Goal: Check status: Check status

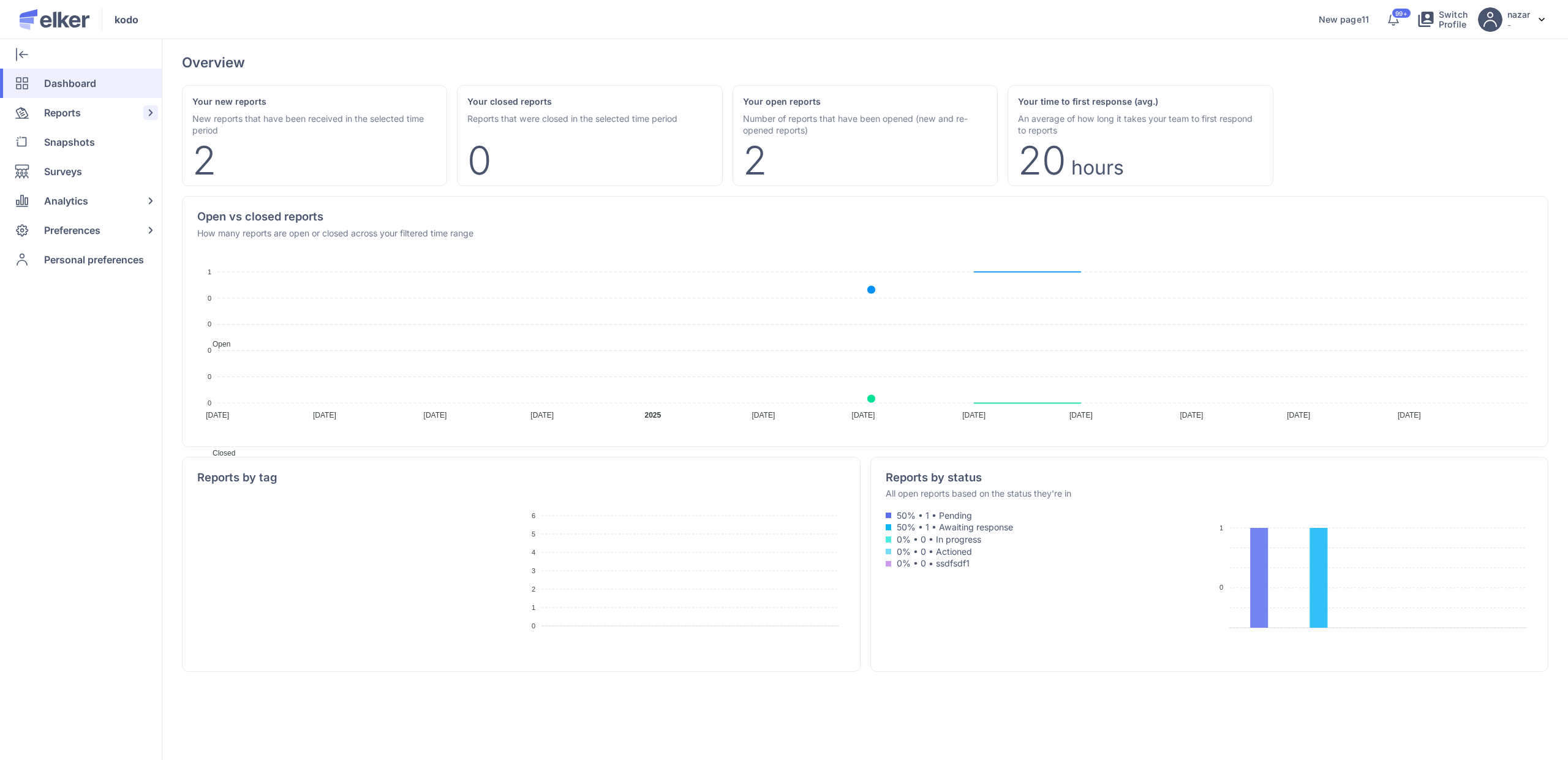
click at [88, 109] on div "Reports" at bounding box center [78, 112] width 157 height 30
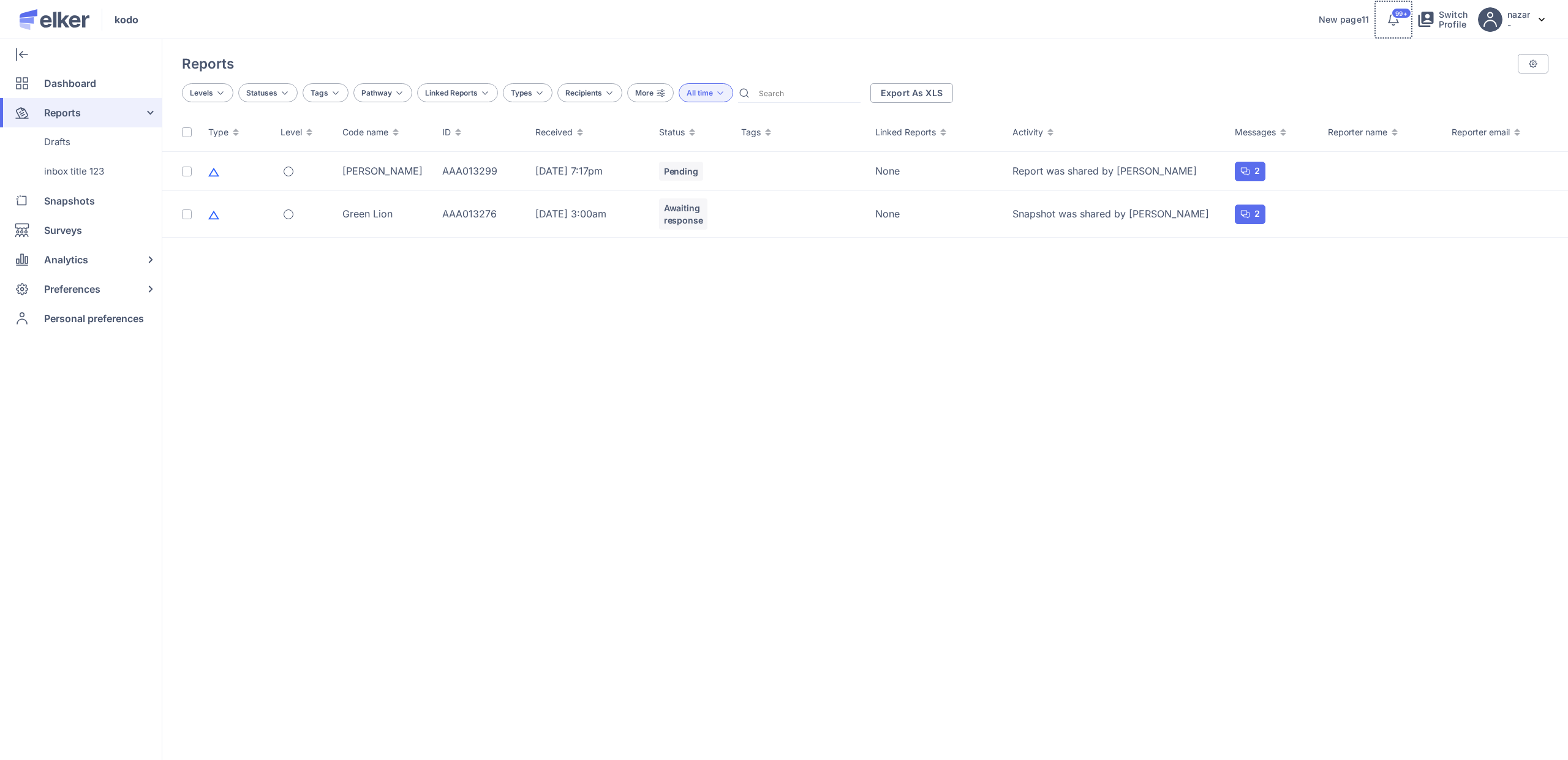
click at [1389, 26] on icon at bounding box center [1394, 19] width 14 height 14
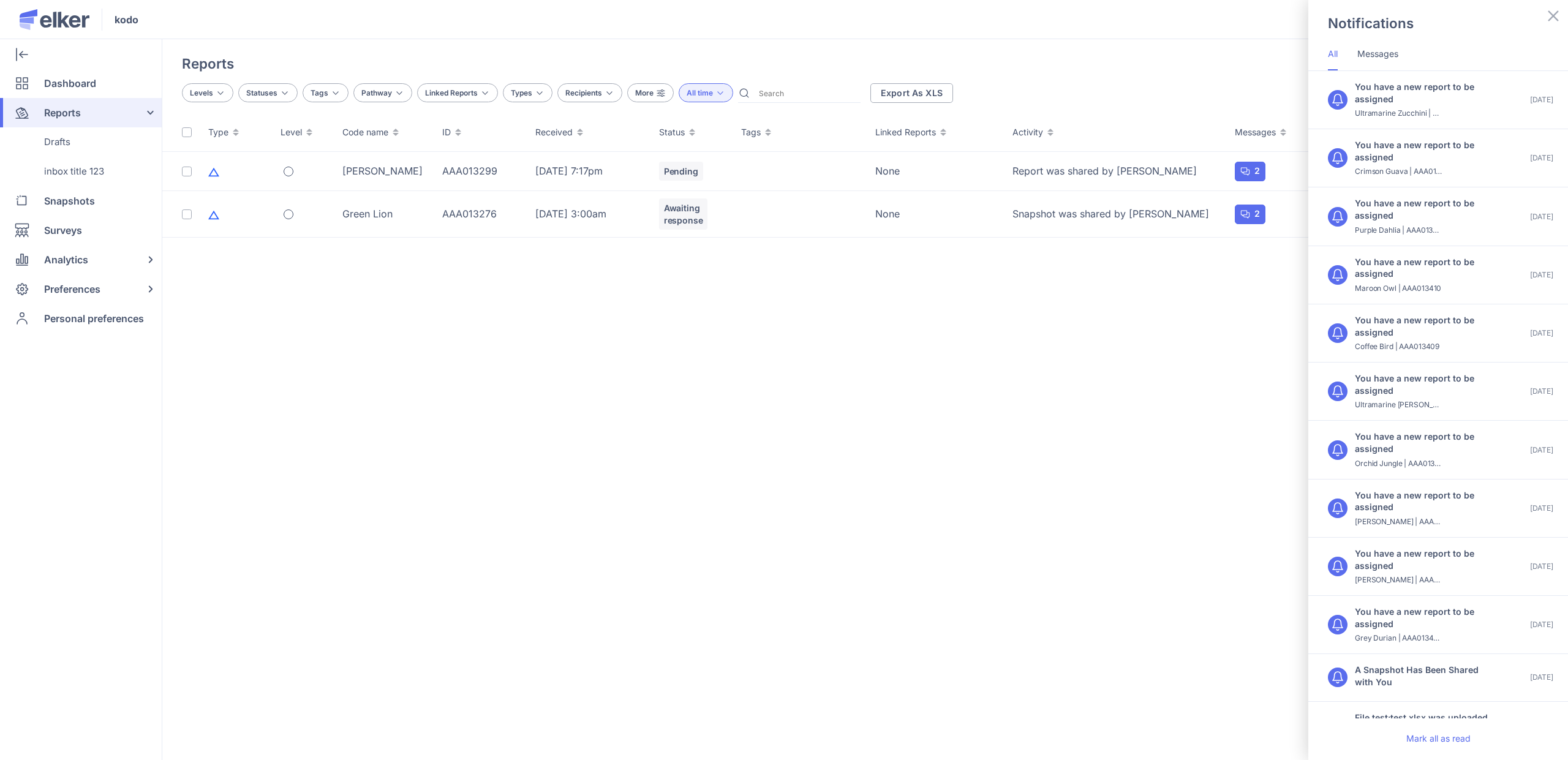
click at [1162, 51] on div "Notifications All Messages You have a new report to be assigned Ultramarine Zuc…" at bounding box center [784, 380] width 1568 height 760
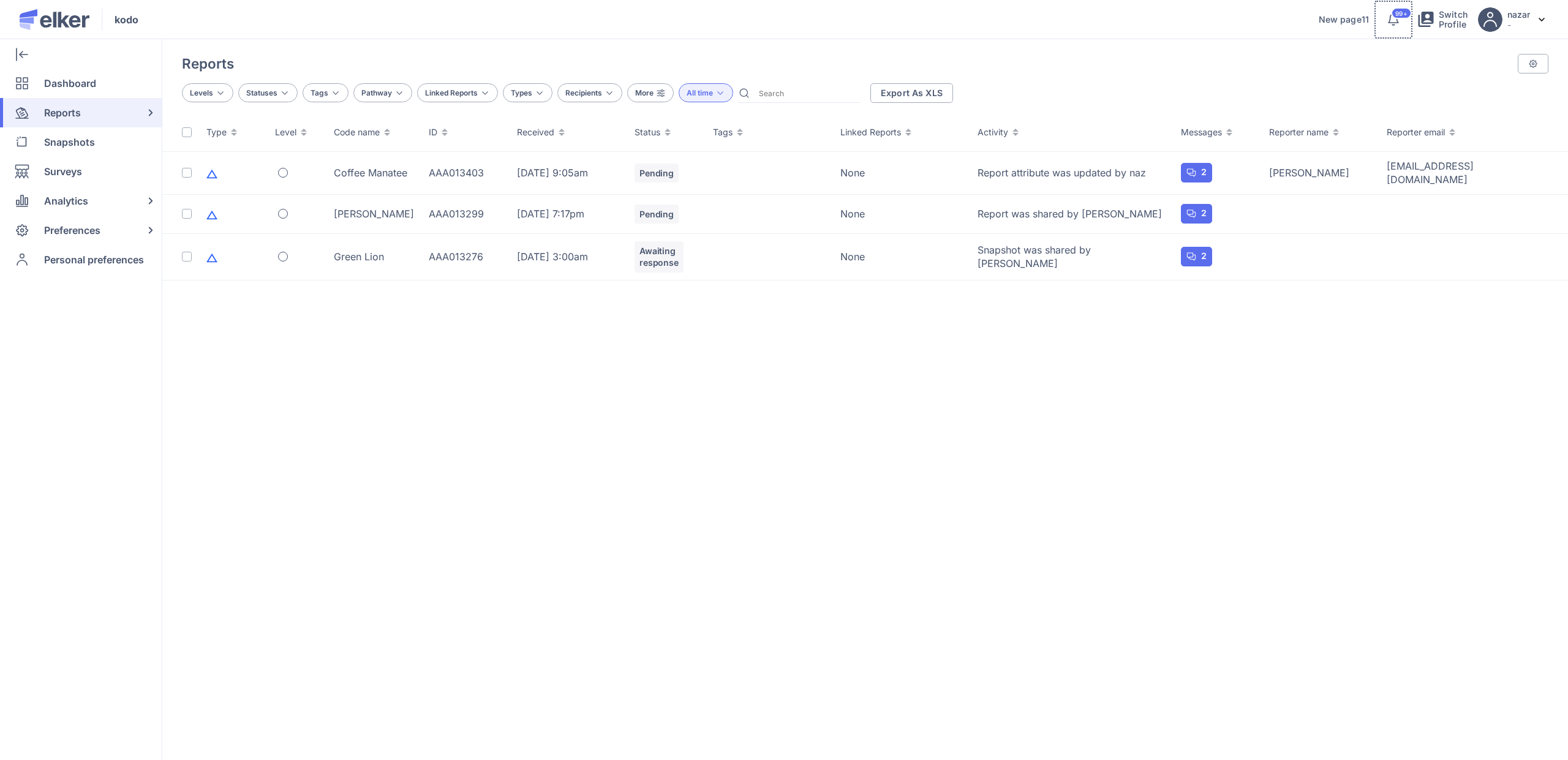
click at [1390, 27] on button "99+" at bounding box center [1394, 19] width 39 height 39
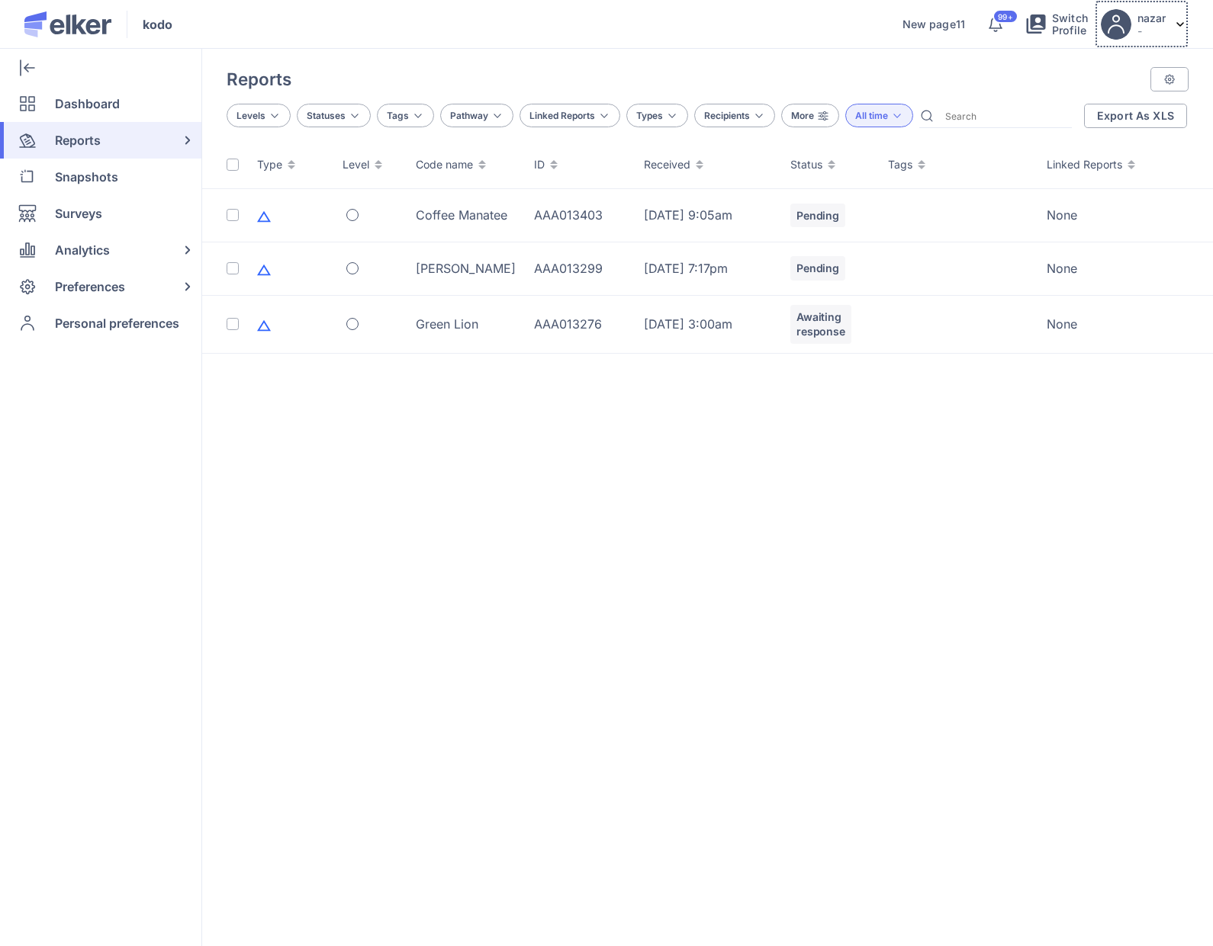
click at [1145, 29] on p "-" at bounding box center [1151, 30] width 28 height 13
click at [1006, 26] on button "99+" at bounding box center [995, 24] width 49 height 49
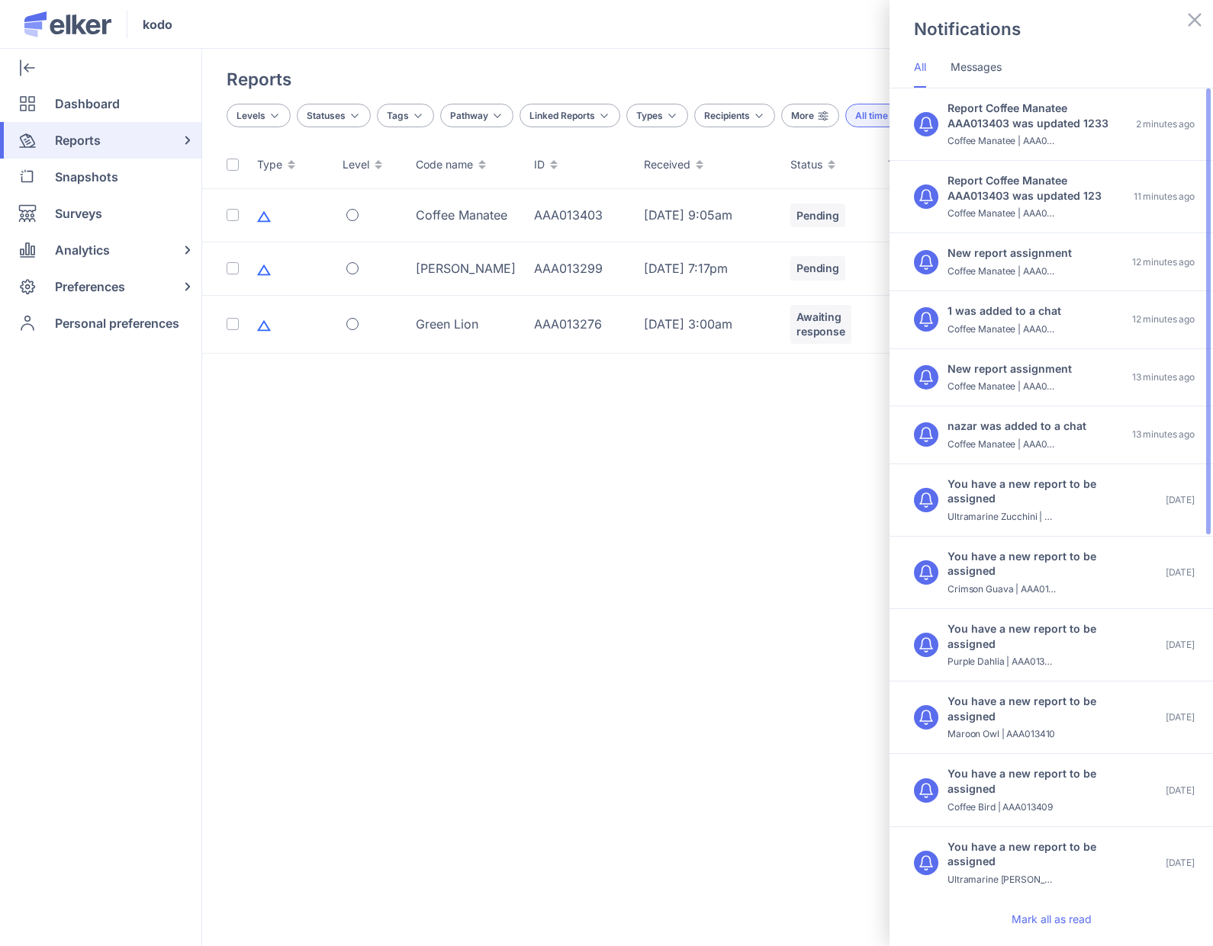
click at [1042, 126] on div "Report Coffee Manatee AAA013403 was updated 1233" at bounding box center [1032, 116] width 171 height 30
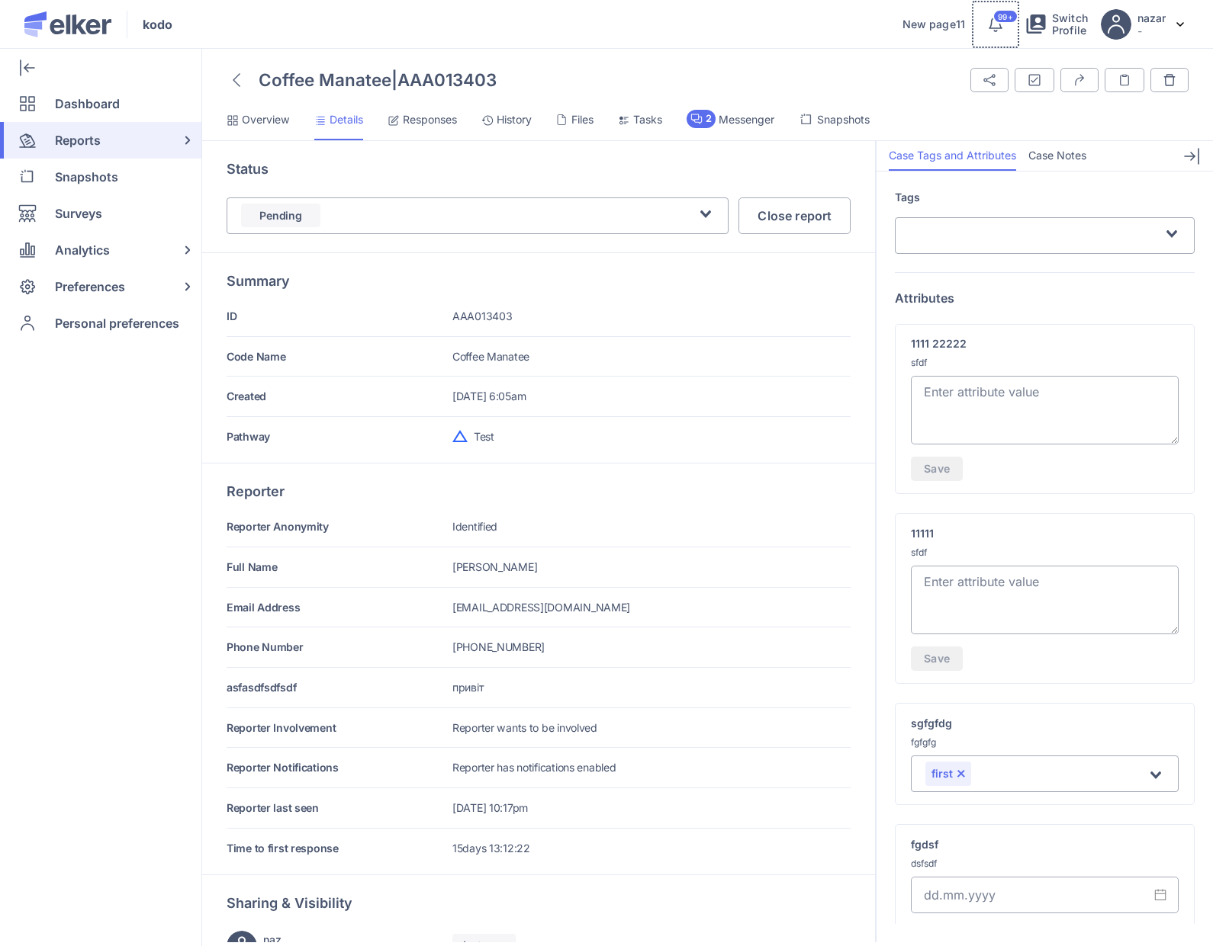
click at [995, 27] on icon at bounding box center [995, 23] width 14 height 12
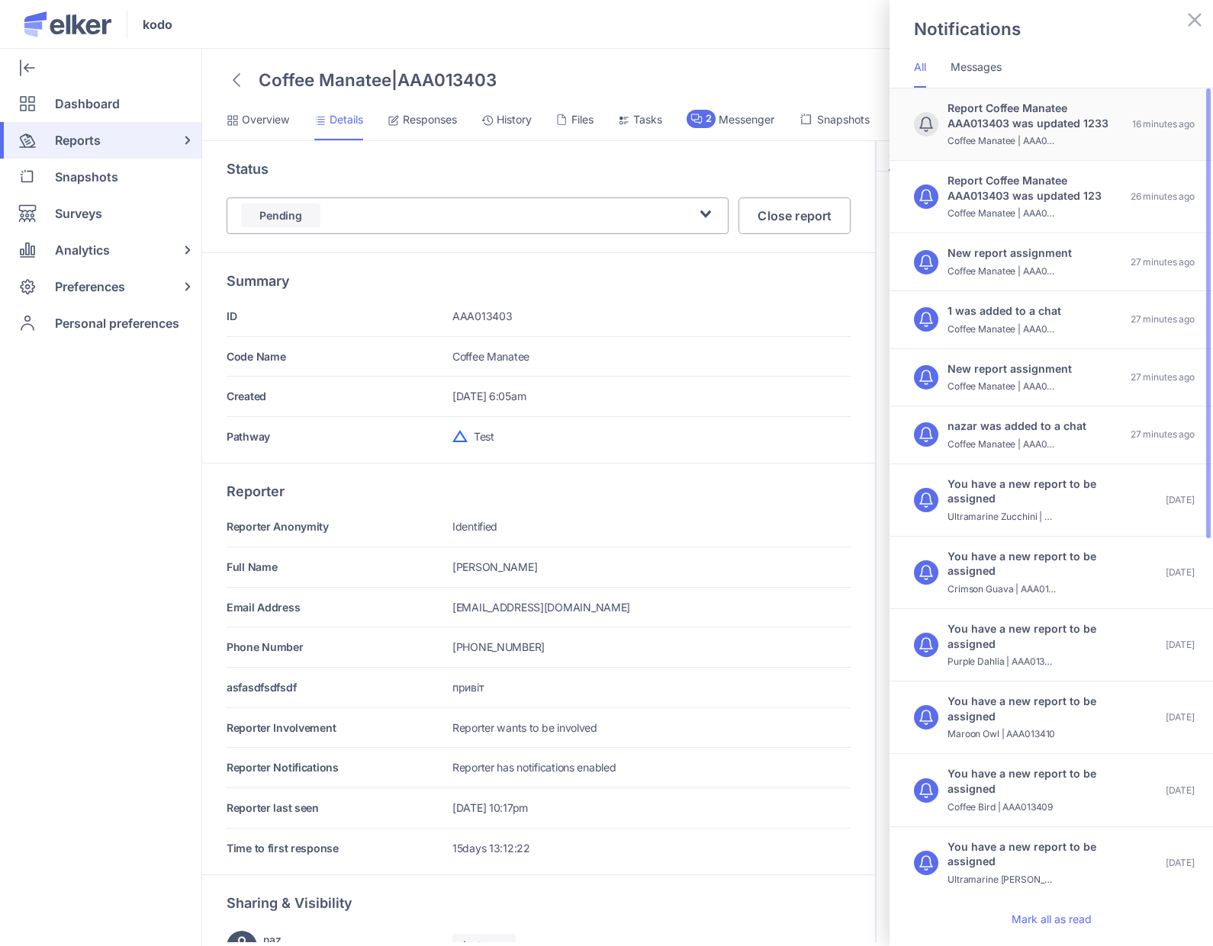
click at [1036, 185] on div "Report Coffee Manatee AAA013403 was updated 123" at bounding box center [1032, 188] width 171 height 30
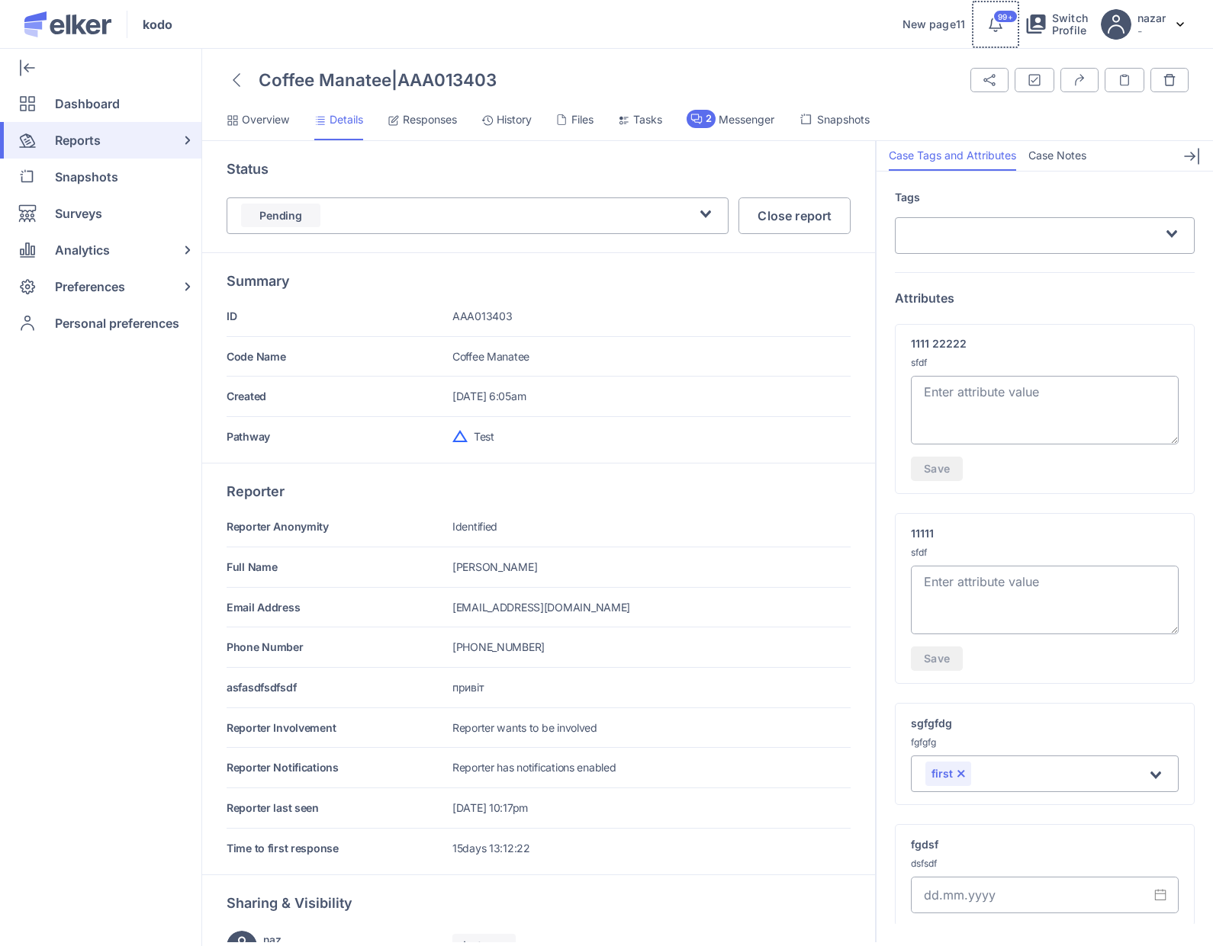
click at [1001, 19] on span "99+" at bounding box center [1005, 17] width 14 height 8
click at [1000, 27] on icon at bounding box center [995, 23] width 14 height 12
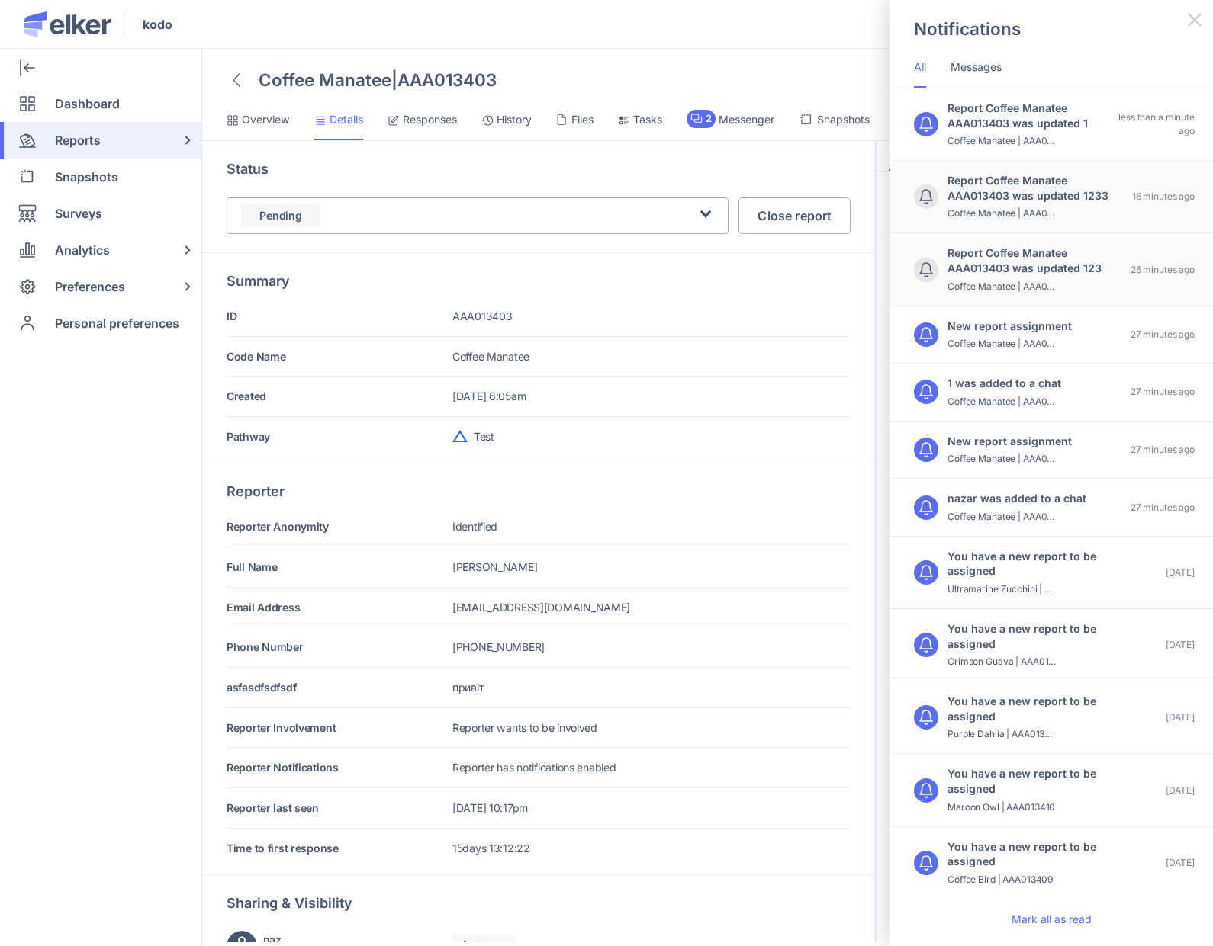
click at [1195, 15] on icon at bounding box center [1194, 20] width 18 height 18
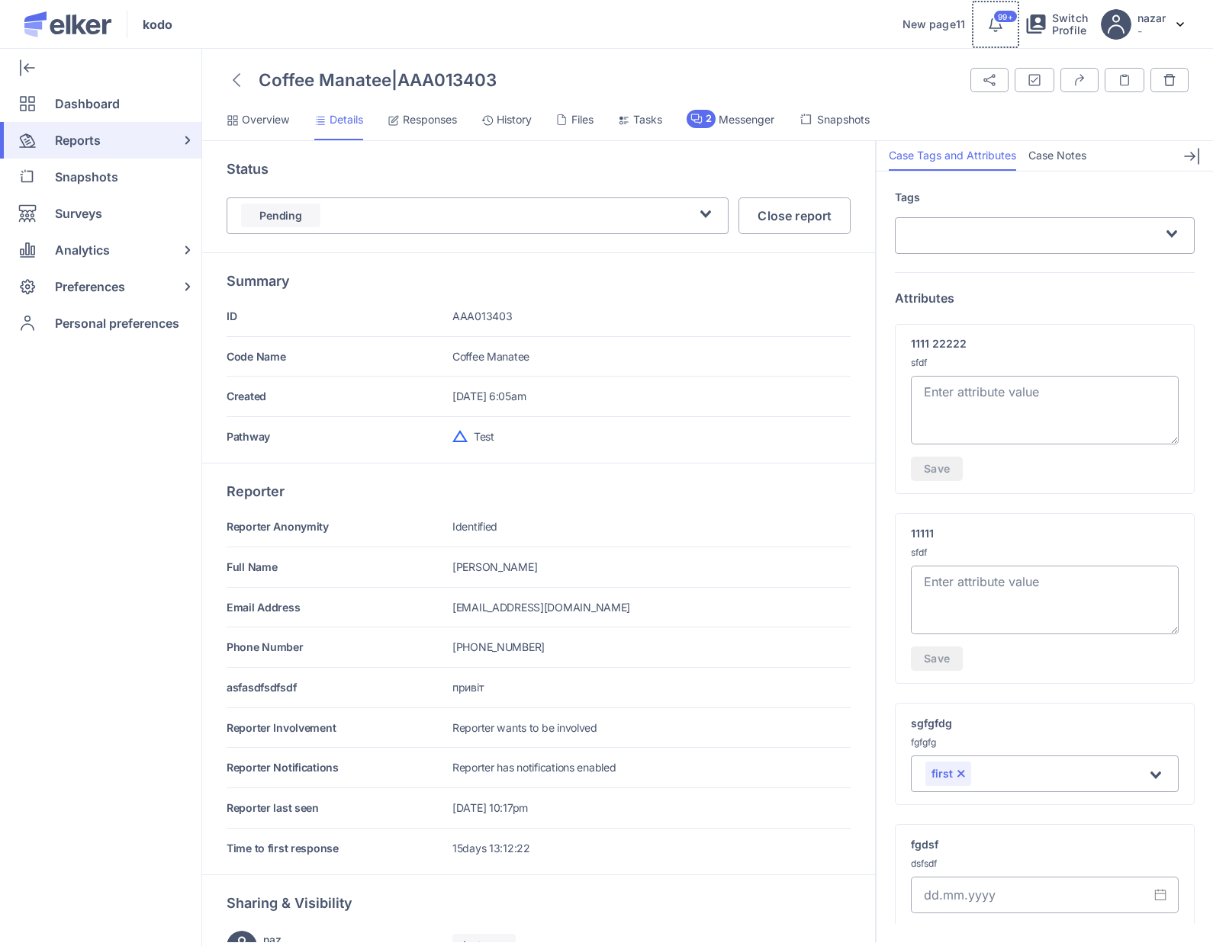
click at [986, 37] on button "99+" at bounding box center [995, 24] width 49 height 49
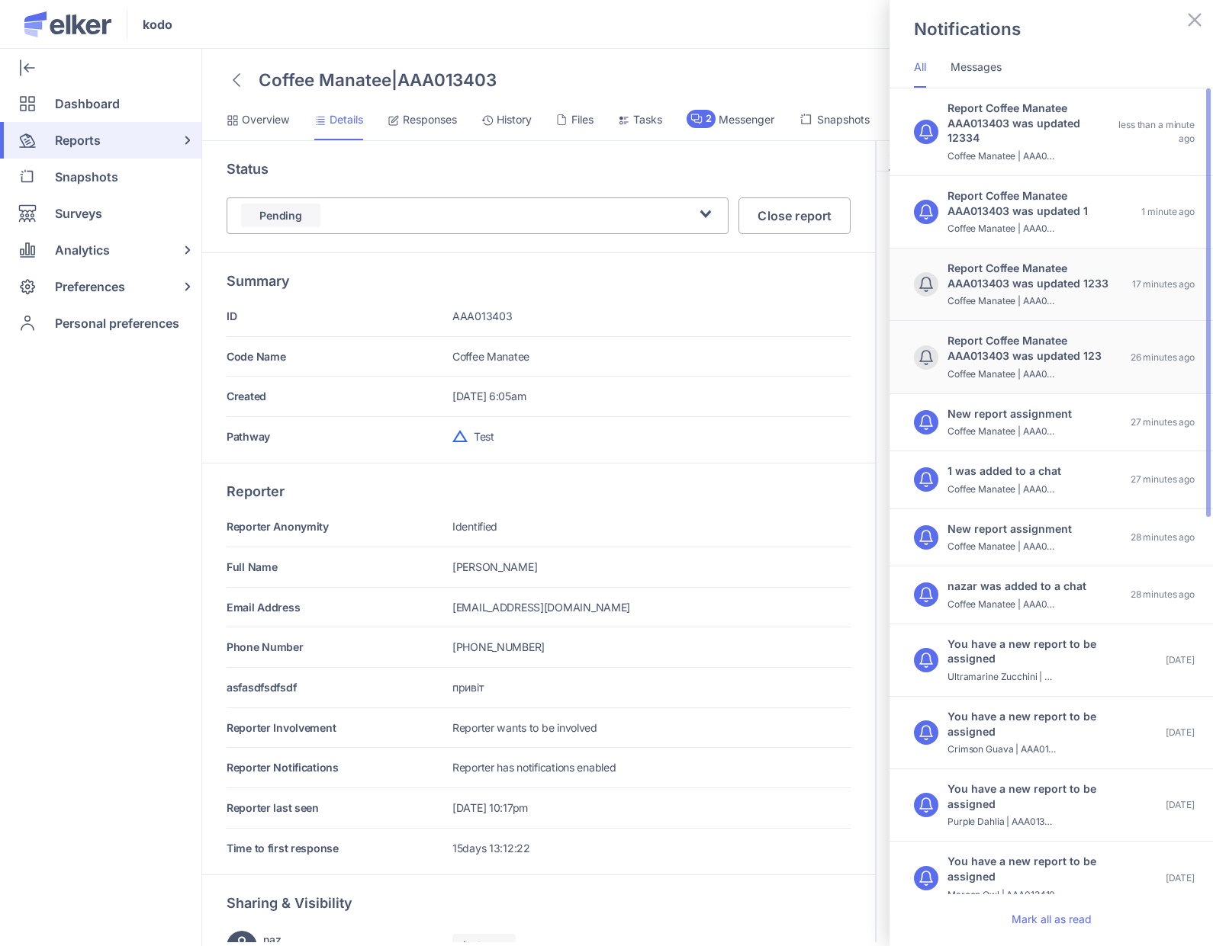
click at [1103, 149] on div "Report Coffee Manatee AAA013403 was updated 12334 Coffee Manatee | AAA013403" at bounding box center [1026, 132] width 159 height 63
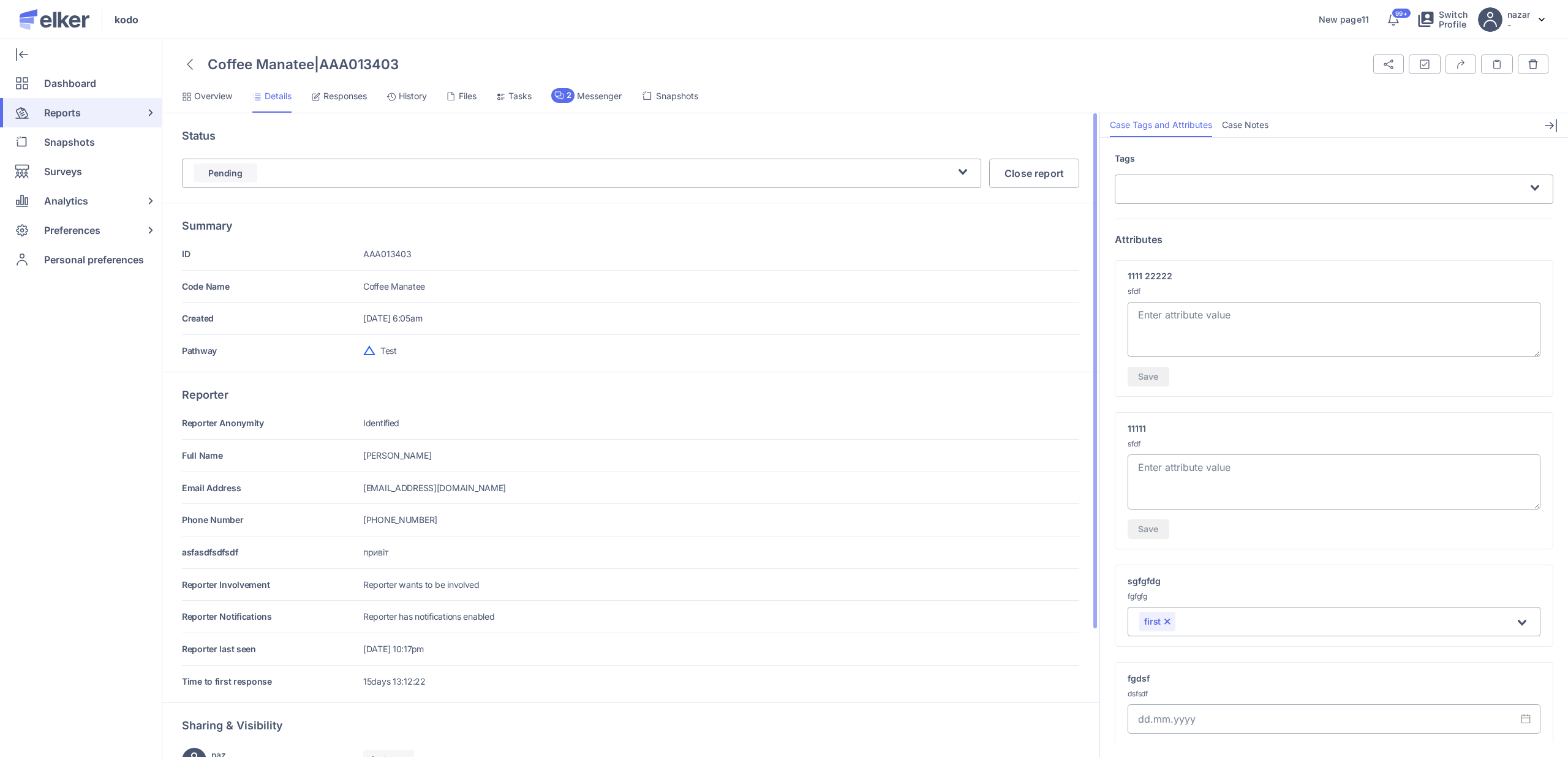
click at [300, 174] on input "Search for option" at bounding box center [607, 171] width 696 height 14
click at [311, 373] on div "Status Pending Loading... Pending Awaiting response In progress Actioned ssdfsd…" at bounding box center [631, 538] width 937 height 331
click at [974, 474] on textarea at bounding box center [1334, 482] width 413 height 55
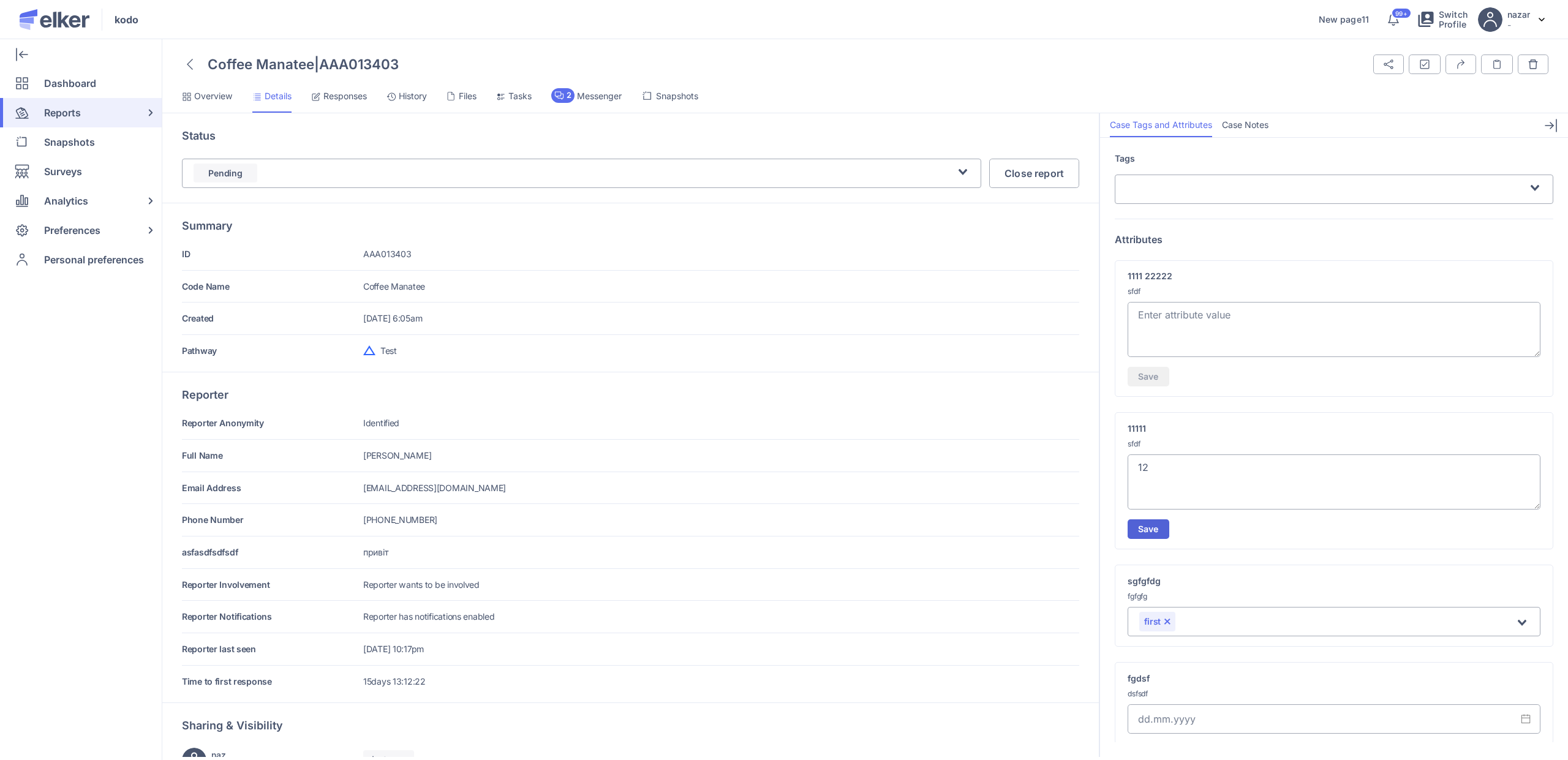
type textarea "12"
click at [974, 529] on button "Save" at bounding box center [1149, 529] width 42 height 19
type textarea "12334"
click at [974, 22] on icon at bounding box center [1394, 19] width 14 height 14
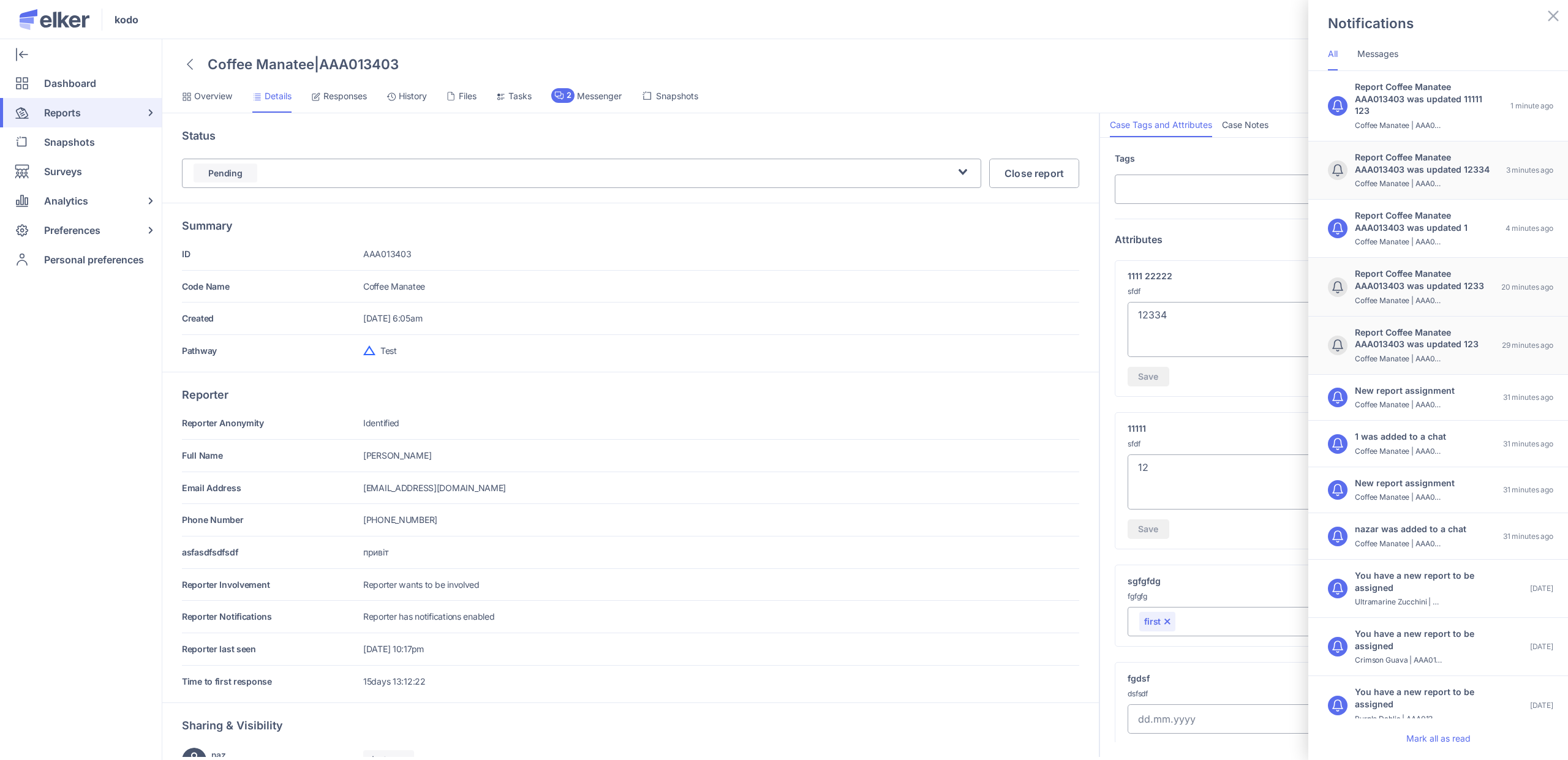
click at [974, 476] on div "Notifications All Messages Report Coffee Manatee AAA013403 was updated 11111 12…" at bounding box center [784, 380] width 1568 height 760
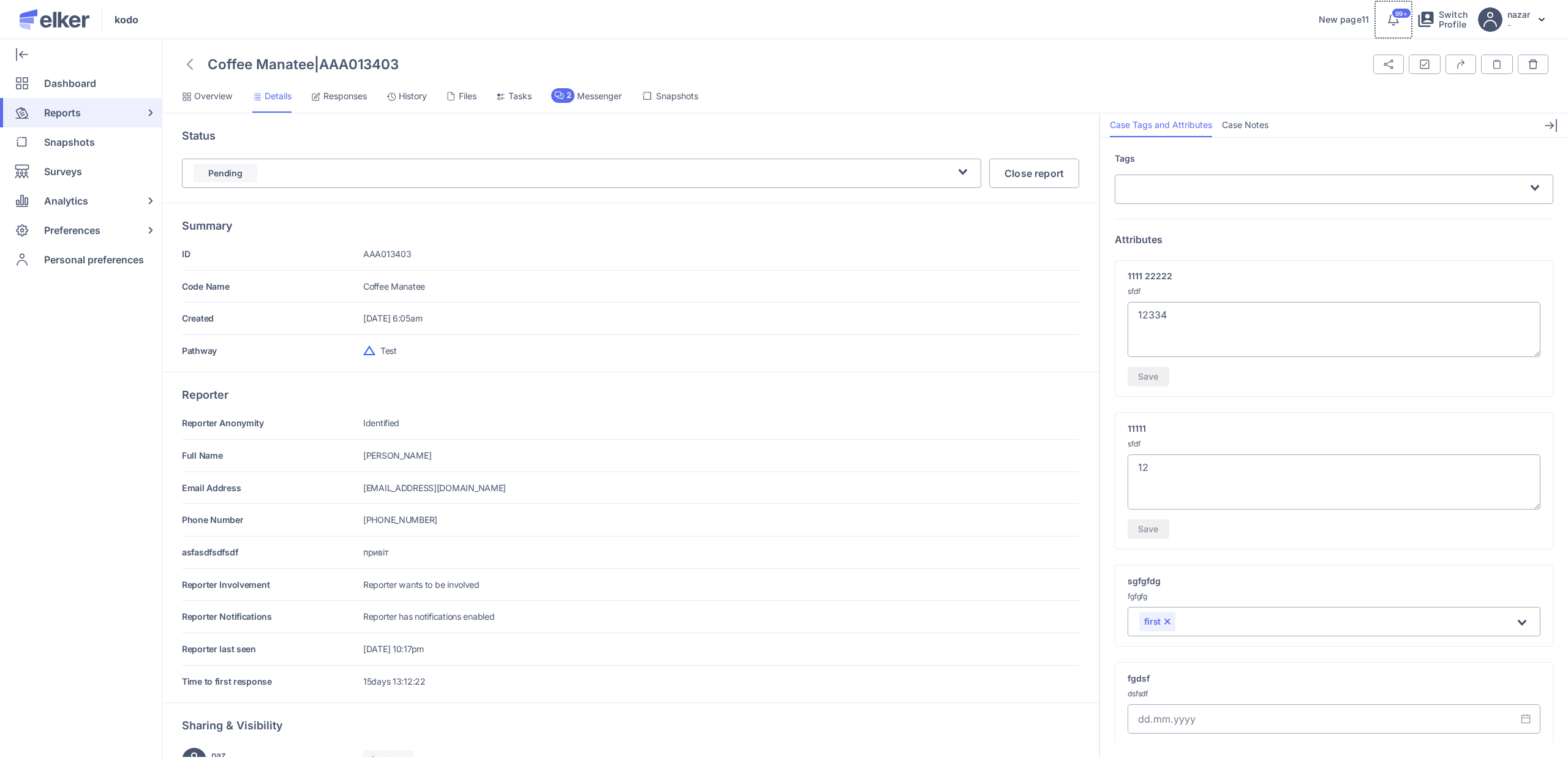
click at [974, 10] on span "99+" at bounding box center [1401, 14] width 11 height 6
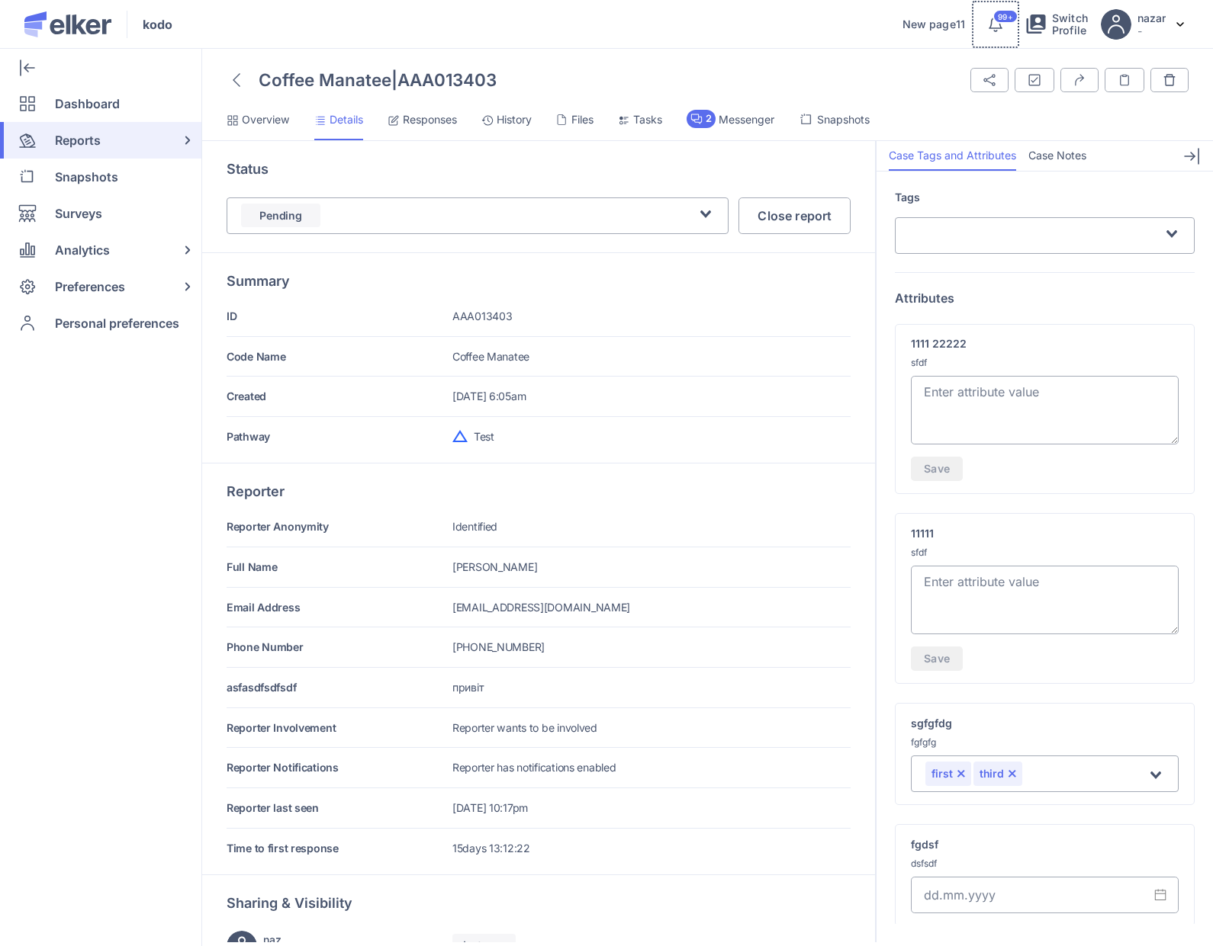
click at [1000, 21] on div "99+" at bounding box center [1004, 16] width 25 height 14
click at [983, 32] on button "99+" at bounding box center [995, 24] width 49 height 49
click at [1001, 31] on icon at bounding box center [995, 24] width 18 height 18
click at [992, 19] on div "99+" at bounding box center [1004, 16] width 25 height 14
